Goal: Task Accomplishment & Management: Use online tool/utility

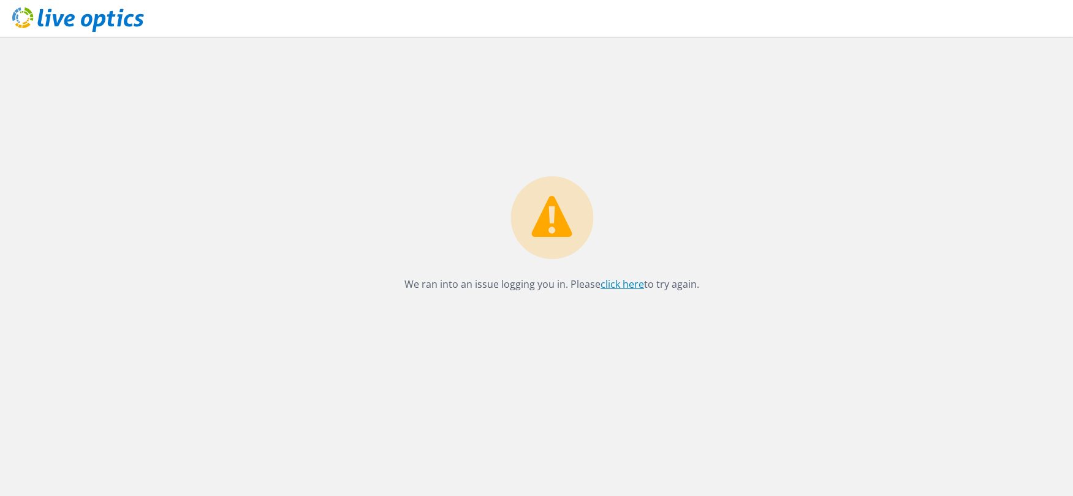
click at [617, 280] on link "click here" at bounding box center [621, 284] width 43 height 13
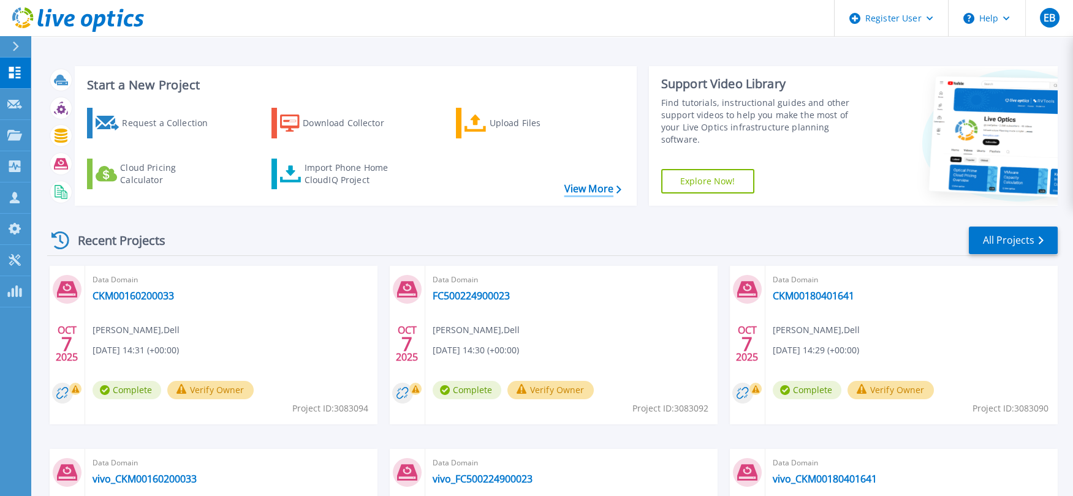
click at [608, 191] on link "View More" at bounding box center [592, 189] width 57 height 12
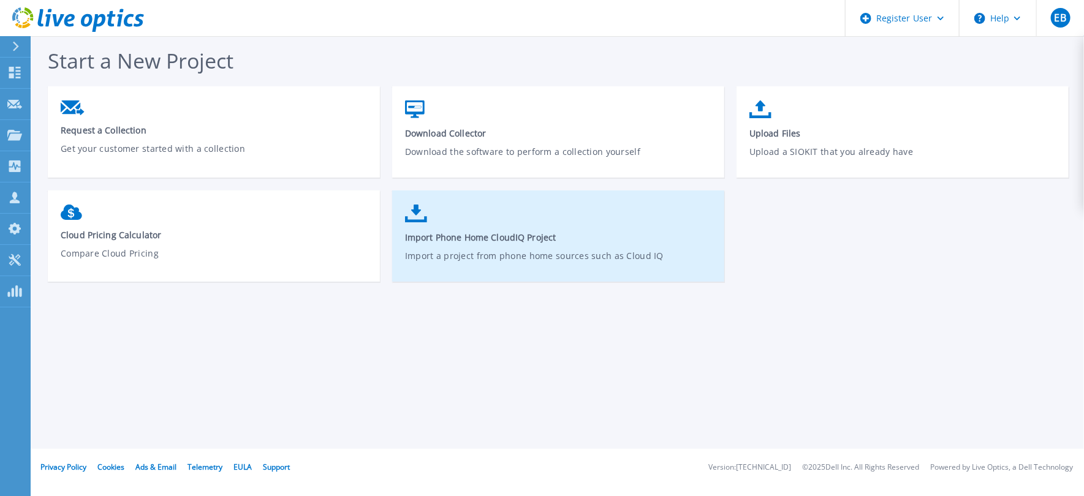
click at [613, 248] on link "Import Phone Home CloudIQ Project Import a project from phone home sources such…" at bounding box center [558, 243] width 332 height 88
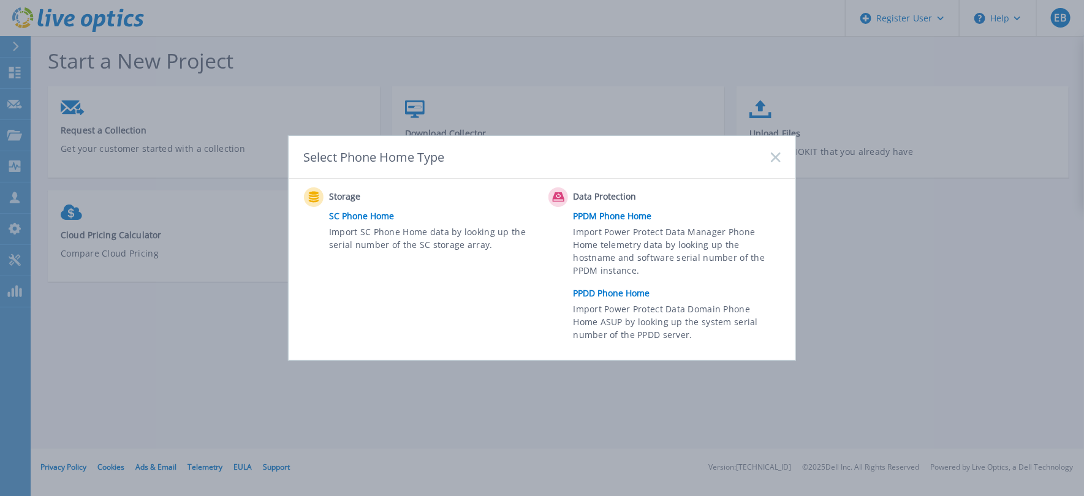
click at [598, 285] on link "PPDD Phone Home" at bounding box center [679, 293] width 213 height 18
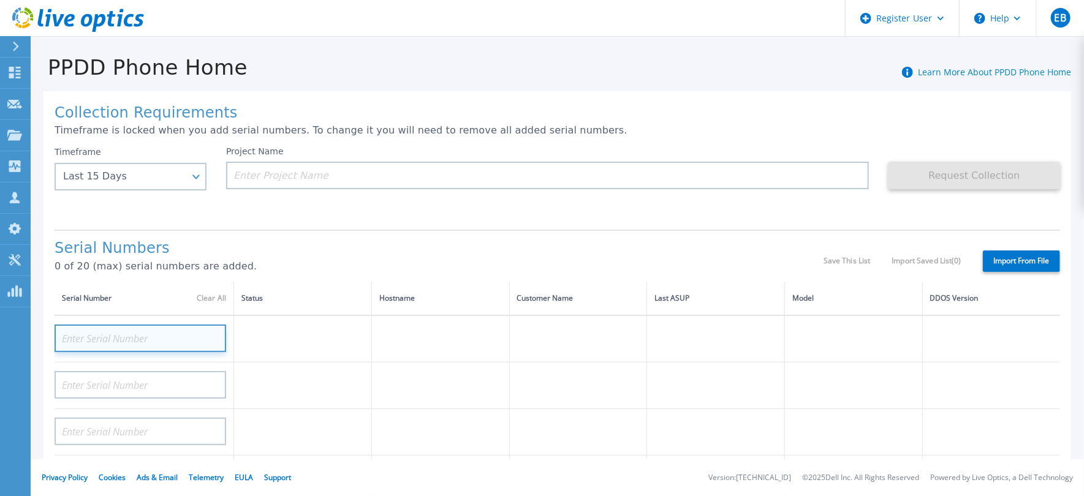
click at [154, 336] on input at bounding box center [141, 339] width 172 height 28
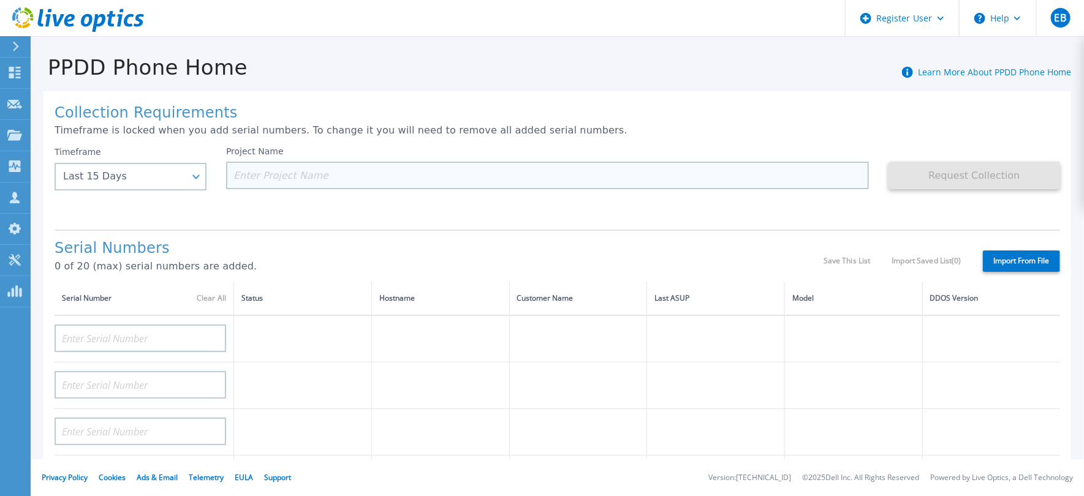
click at [287, 171] on input at bounding box center [547, 176] width 643 height 28
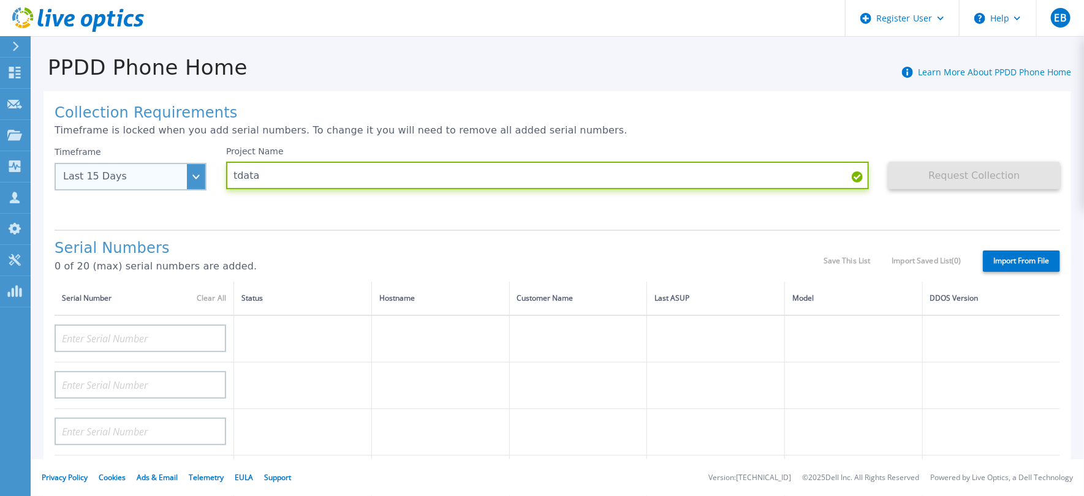
type input "tdata"
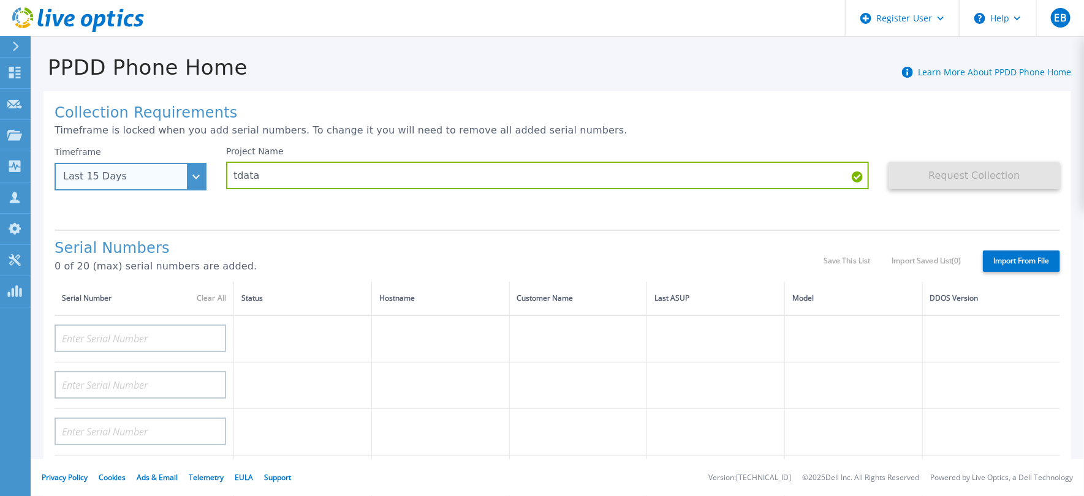
click at [148, 182] on div "Last 15 Days" at bounding box center [123, 176] width 121 height 11
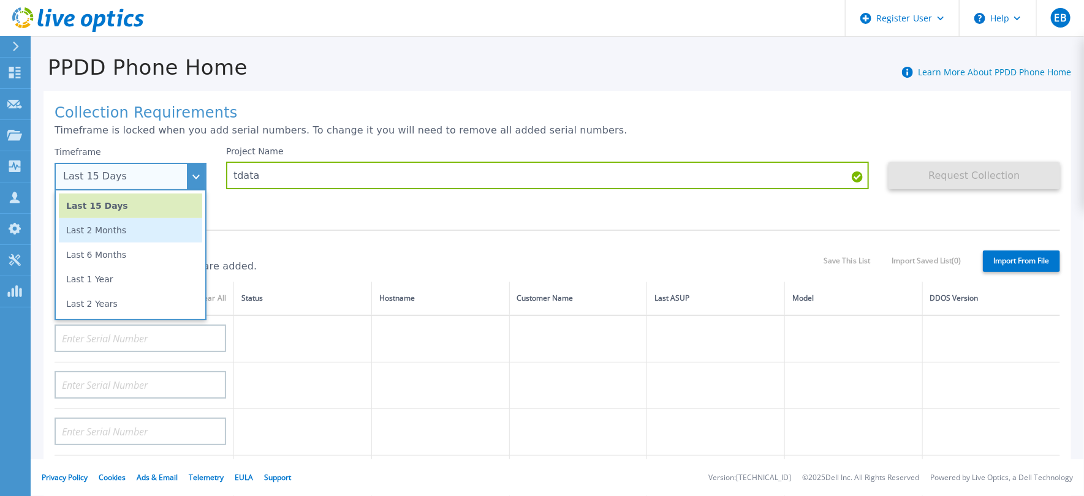
click at [153, 225] on li "Last 2 Months" at bounding box center [130, 230] width 143 height 25
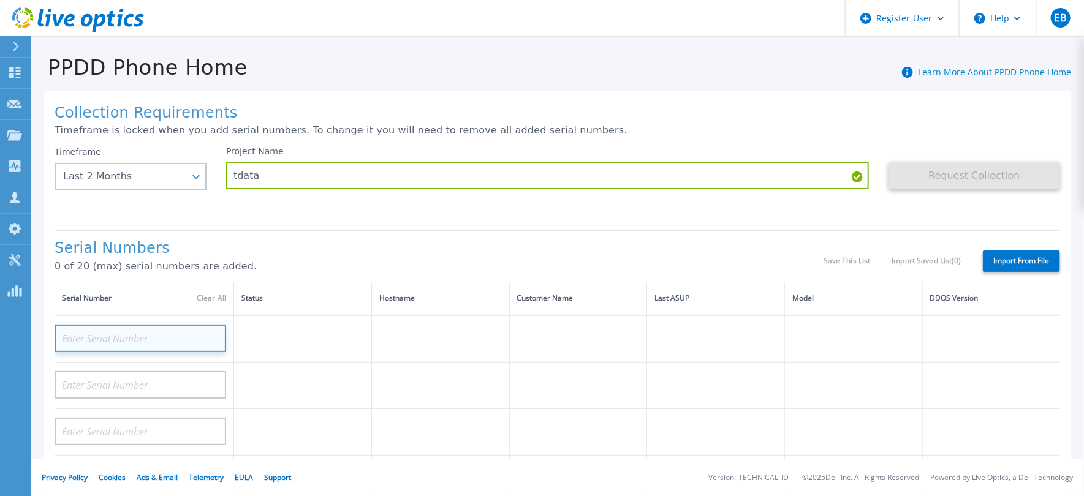
click at [186, 335] on input at bounding box center [141, 339] width 172 height 28
paste input "AUDVKH16LGD1RW"
type input "AUDVKH16LGD1RW"
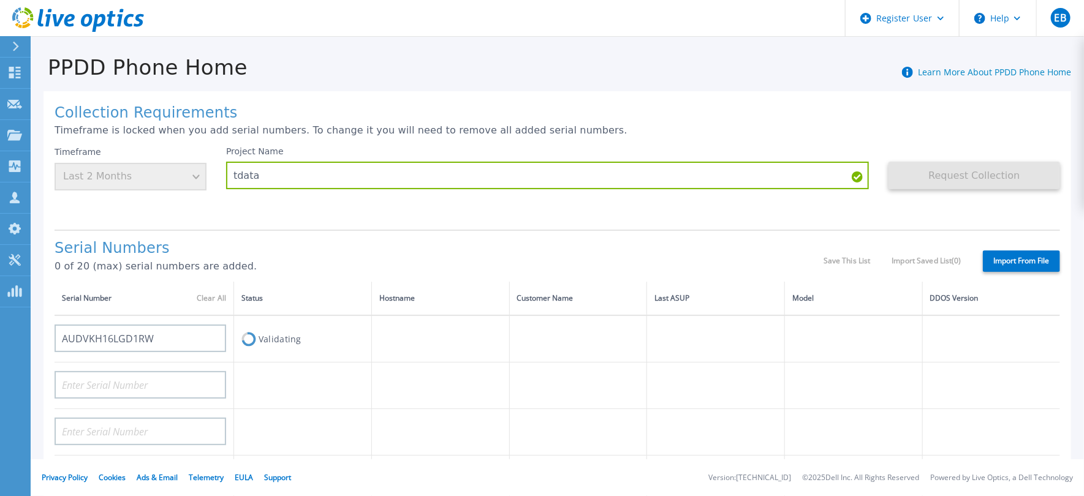
click at [1015, 254] on label "Import From File" at bounding box center [1021, 261] width 77 height 21
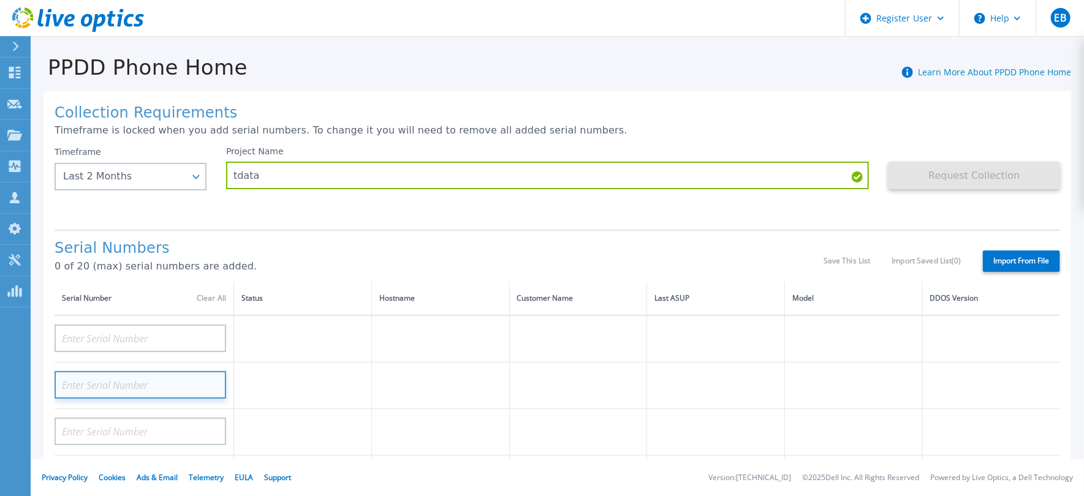
click at [189, 372] on input at bounding box center [141, 385] width 172 height 28
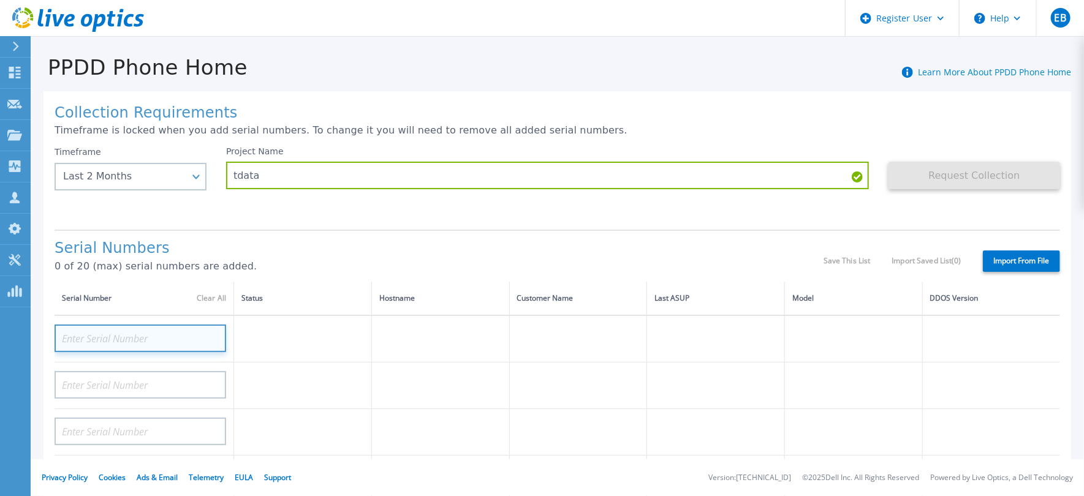
click at [176, 345] on input at bounding box center [141, 339] width 172 height 28
paste input "ELMDDV1221DJKQ"
type input "ELMDDV1221DJKQ"
click at [1015, 251] on label "Import From File" at bounding box center [1021, 261] width 77 height 21
